Goal: Transaction & Acquisition: Book appointment/travel/reservation

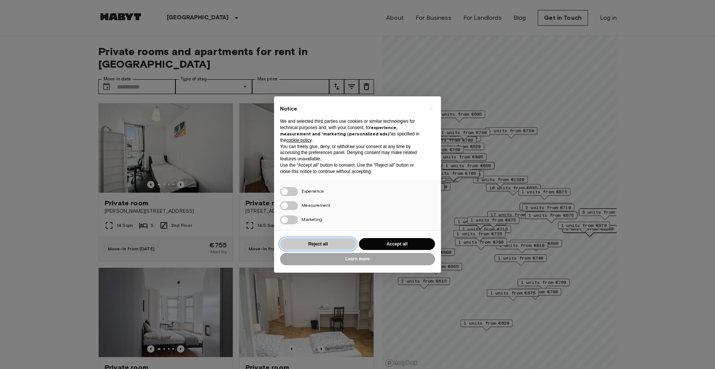
click at [326, 246] on button "Reject all" at bounding box center [318, 244] width 76 height 12
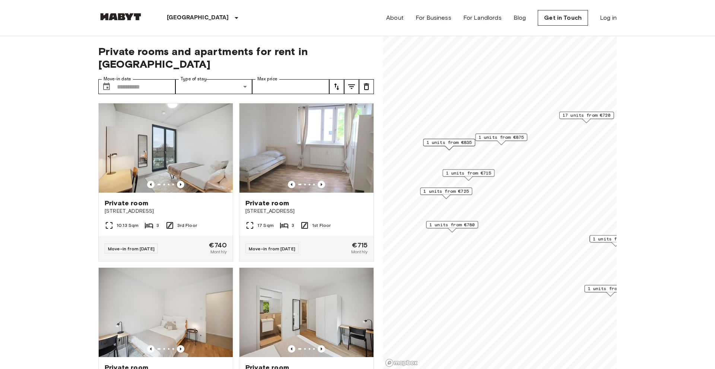
click at [502, 137] on span "1 units from €875" at bounding box center [500, 137] width 45 height 7
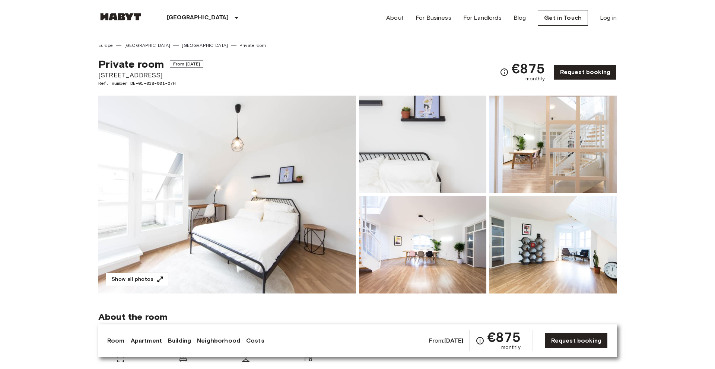
click at [120, 16] on img at bounding box center [120, 16] width 45 height 7
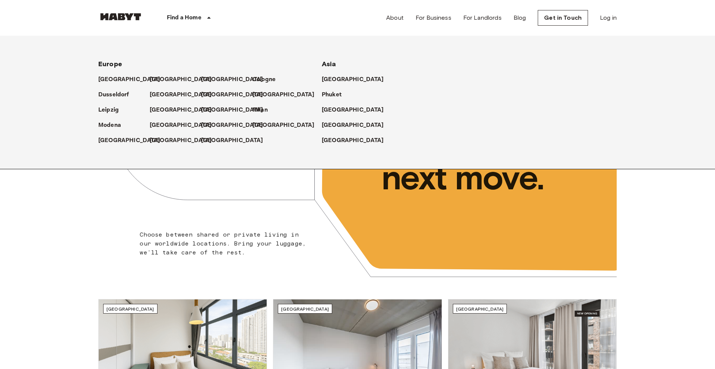
click at [195, 14] on p "Find a Home" at bounding box center [184, 17] width 35 height 9
click at [157, 79] on p "[GEOGRAPHIC_DATA]" at bounding box center [182, 79] width 62 height 9
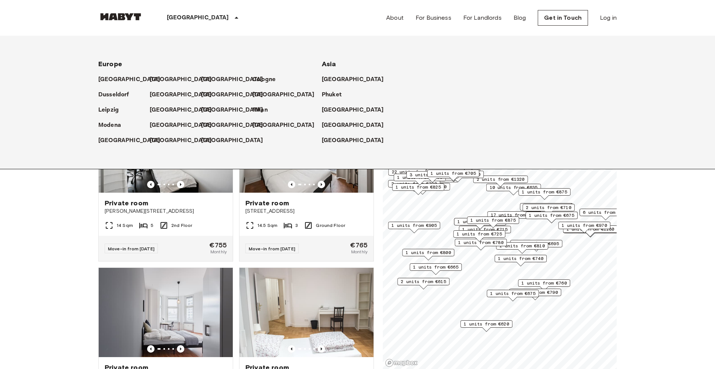
click at [236, 13] on div "[GEOGRAPHIC_DATA] [GEOGRAPHIC_DATA] [GEOGRAPHIC_DATA] [GEOGRAPHIC_DATA] [GEOGRA…" at bounding box center [357, 18] width 518 height 36
click at [232, 17] on icon at bounding box center [236, 17] width 9 height 9
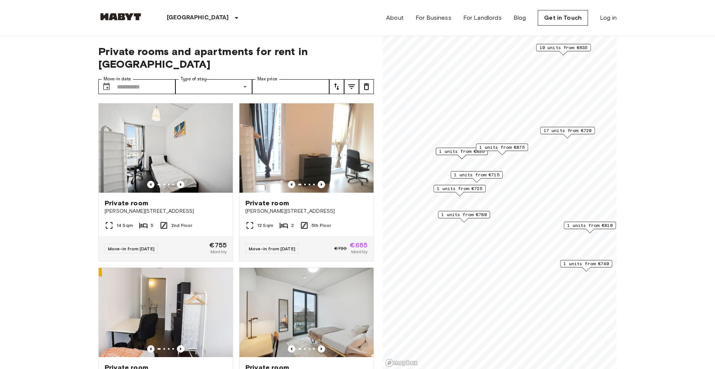
click at [504, 147] on span "1 units from €875" at bounding box center [501, 147] width 45 height 7
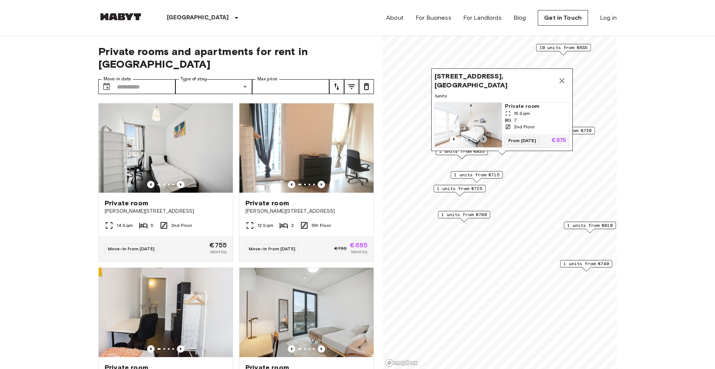
click at [484, 139] on icon "Previous image" at bounding box center [482, 138] width 7 height 7
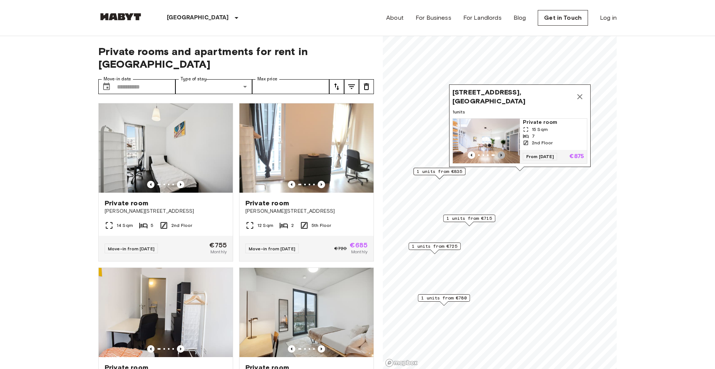
click at [504, 154] on icon "Previous image" at bounding box center [500, 154] width 7 height 7
click at [579, 98] on icon "Map marker" at bounding box center [579, 96] width 5 height 5
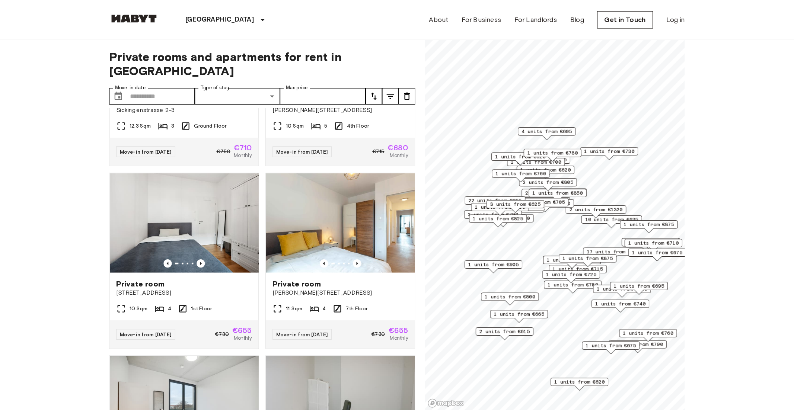
scroll to position [936, 0]
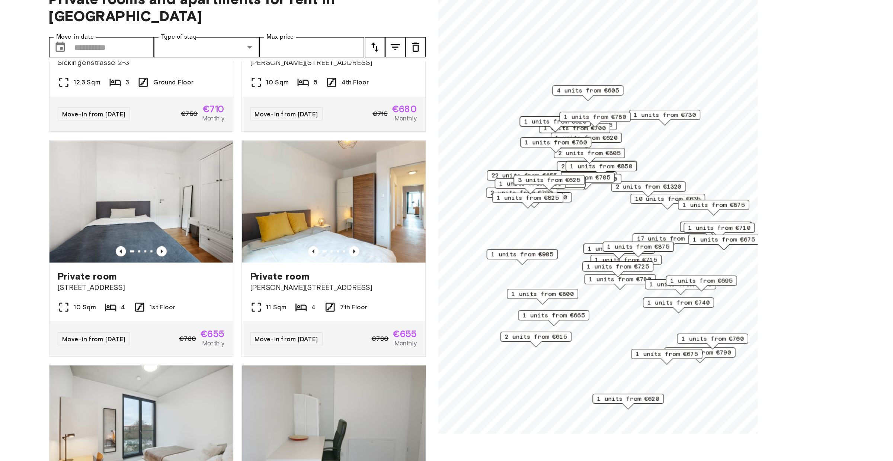
scroll to position [936, 0]
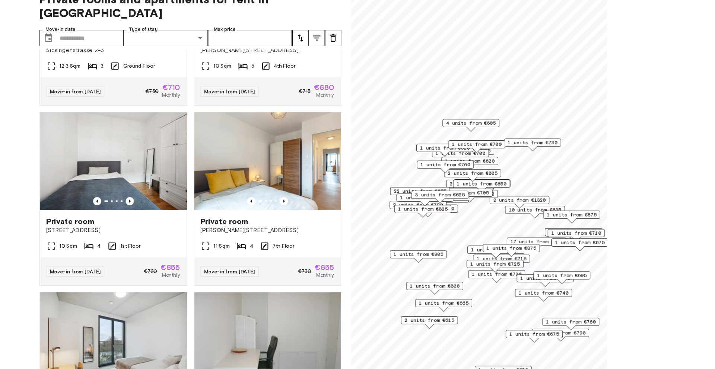
scroll to position [936, 0]
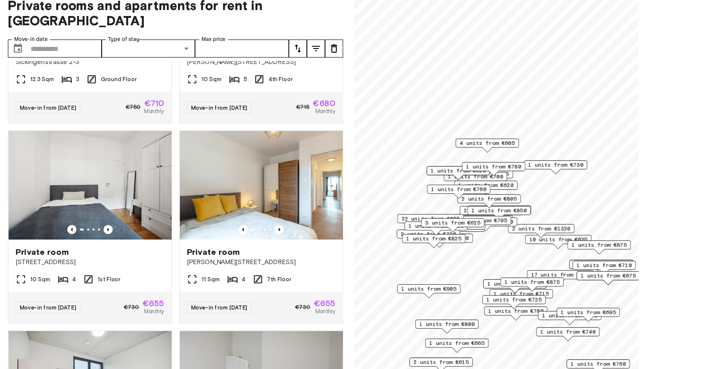
scroll to position [936, 0]
